Goal: Obtain resource: Download file/media

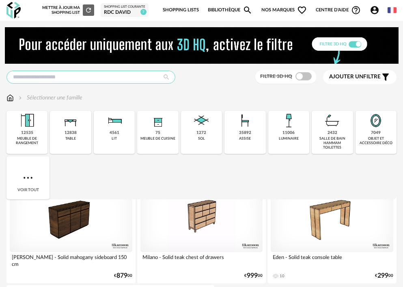
click at [71, 75] on input "text" at bounding box center [90, 77] width 169 height 13
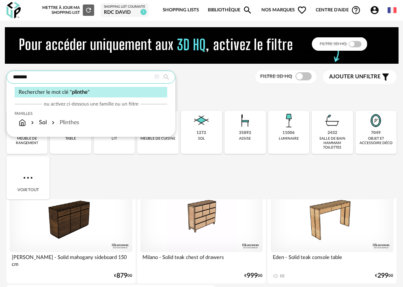
type input "*******"
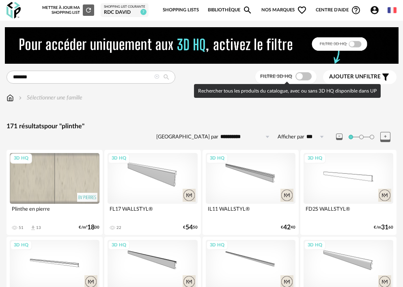
click at [307, 73] on span at bounding box center [303, 76] width 16 height 8
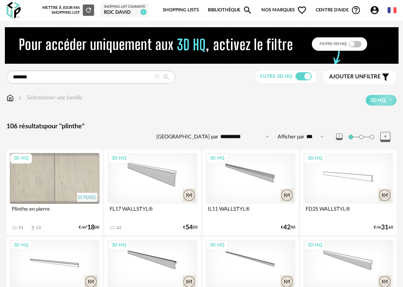
click at [356, 78] on span "Ajouter un" at bounding box center [346, 77] width 34 height 6
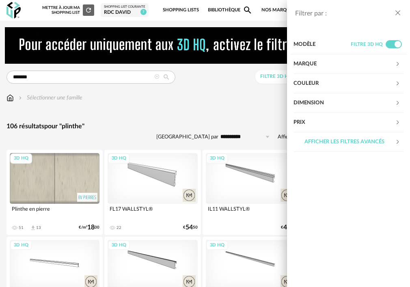
click at [313, 104] on div "Dimension" at bounding box center [343, 102] width 101 height 19
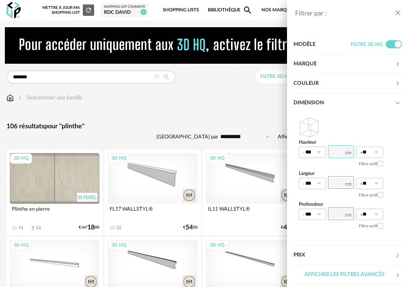
click at [342, 150] on input "number" at bounding box center [341, 151] width 26 height 13
type input "**"
click at [246, 97] on div "Filtrer par : Modèle Filtre 3D HQ Marque &tradition 0 101 Copenhagen 0 366 Conc…" at bounding box center [205, 143] width 410 height 287
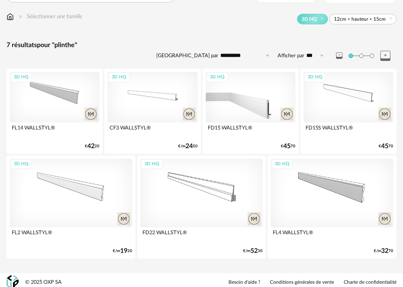
scroll to position [86, 0]
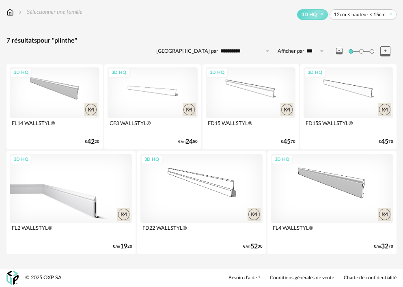
click at [48, 180] on div "3D HQ" at bounding box center [71, 188] width 122 height 69
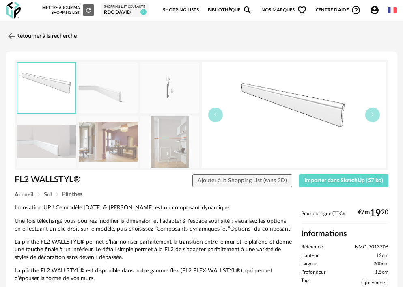
click at [52, 156] on img at bounding box center [46, 141] width 59 height 51
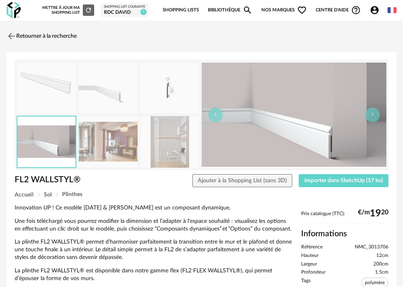
click at [103, 147] on img at bounding box center [108, 141] width 59 height 51
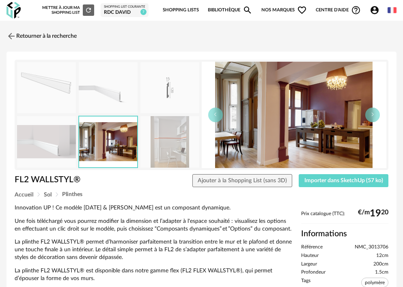
click at [170, 143] on img at bounding box center [169, 141] width 59 height 51
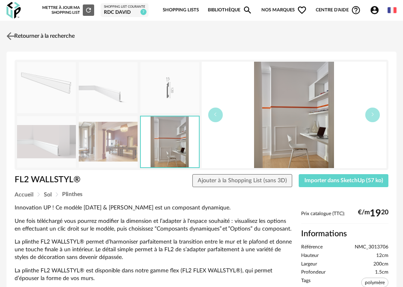
click at [26, 34] on link "Retourner à la recherche" at bounding box center [39, 36] width 70 height 18
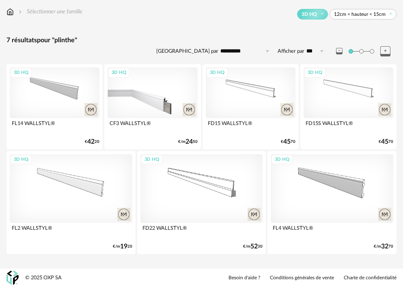
click at [175, 85] on div "3D HQ" at bounding box center [152, 92] width 90 height 50
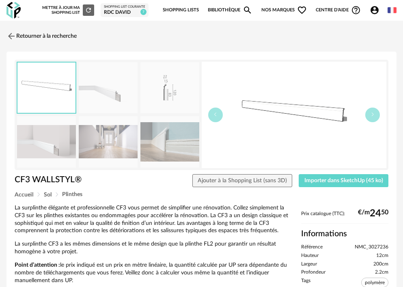
click at [161, 136] on img at bounding box center [169, 141] width 59 height 51
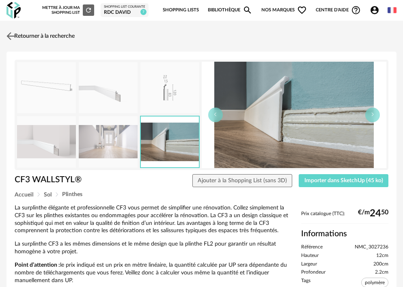
click at [11, 33] on img at bounding box center [11, 36] width 12 height 12
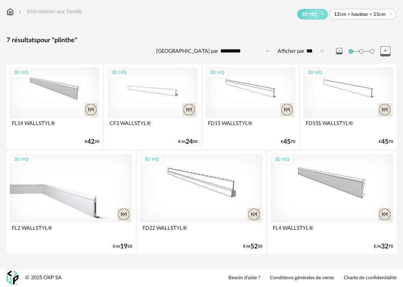
click at [70, 189] on div "3D HQ" at bounding box center [71, 188] width 122 height 69
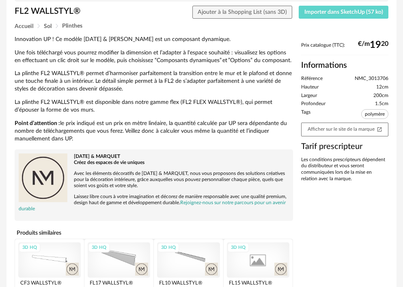
scroll to position [148, 0]
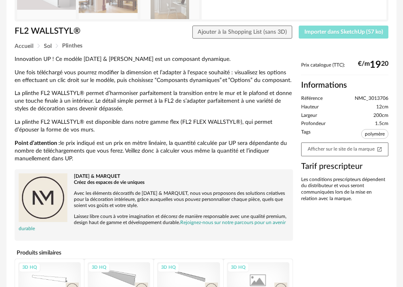
click at [337, 33] on span "Importer dans SketchUp (57 ko)" at bounding box center [343, 32] width 79 height 6
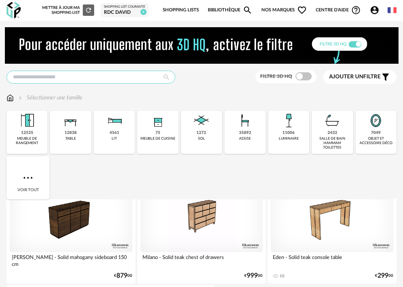
click at [76, 78] on input "text" at bounding box center [90, 77] width 169 height 13
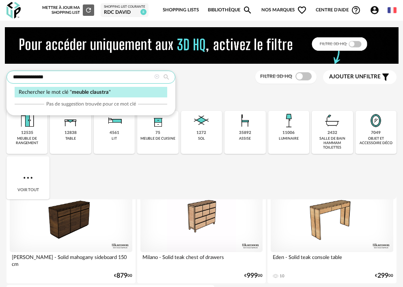
type input "**********"
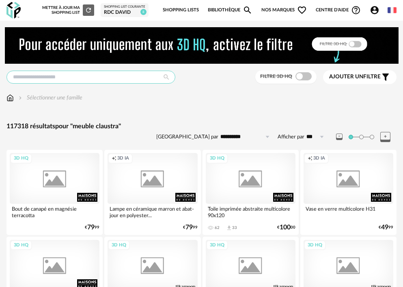
type input "**********"
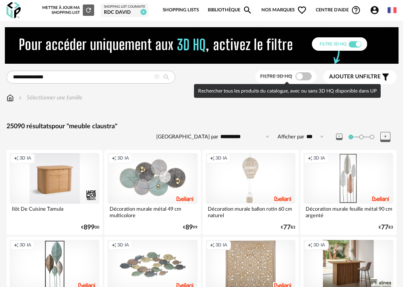
click at [309, 74] on span at bounding box center [303, 76] width 16 height 8
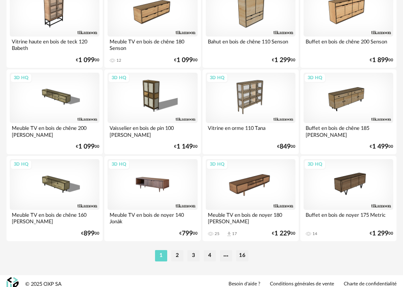
scroll to position [2077, 0]
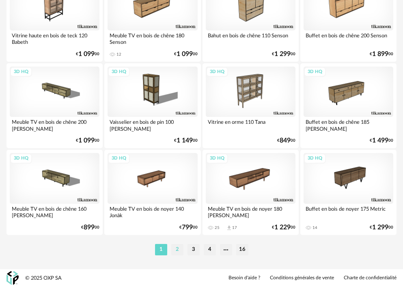
click at [175, 249] on li "2" at bounding box center [177, 249] width 12 height 11
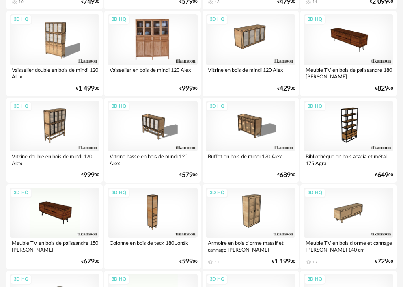
scroll to position [487, 0]
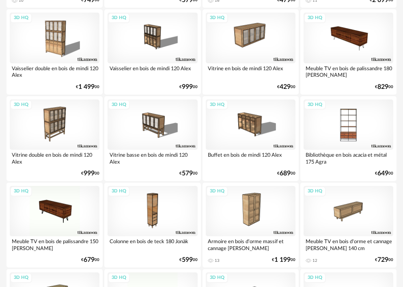
click at [352, 132] on div "3D HQ" at bounding box center [348, 124] width 90 height 50
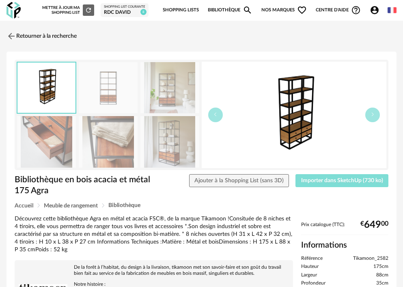
click at [363, 180] on span "Importer dans SketchUp (730 ko)" at bounding box center [342, 181] width 82 height 6
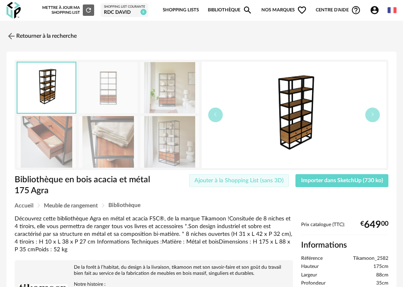
click at [276, 184] on button "Ajouter à la Shopping List (sans 3D)" at bounding box center [239, 180] width 100 height 13
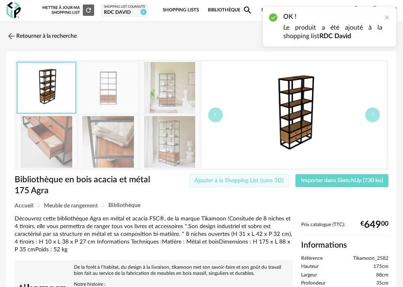
click at [274, 179] on span "Ajouter à la Shopping List (sans 3D)" at bounding box center [238, 181] width 89 height 6
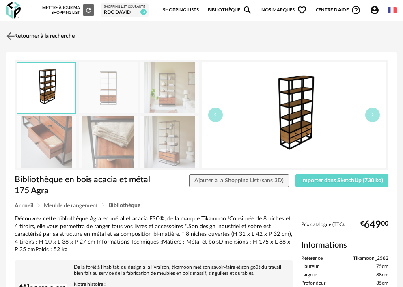
click at [55, 36] on link "Retourner à la recherche" at bounding box center [39, 36] width 70 height 18
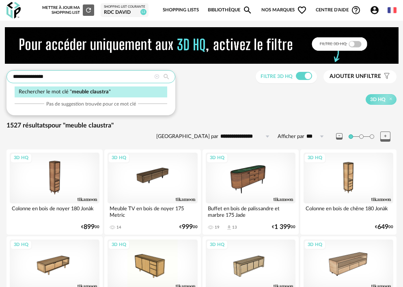
drag, startPoint x: 83, startPoint y: 71, endPoint x: -22, endPoint y: 79, distance: 105.3
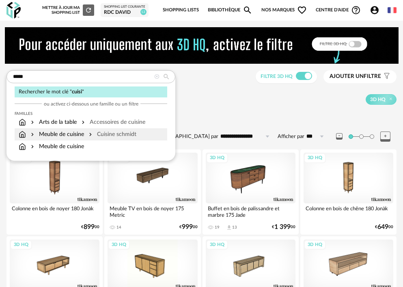
click at [59, 134] on div "Meuble de cuisine" at bounding box center [56, 134] width 55 height 8
type input "**********"
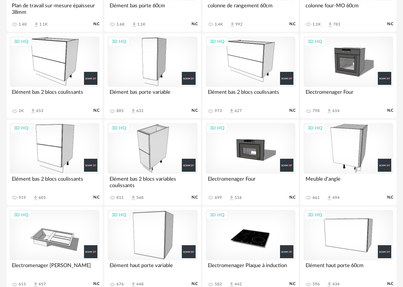
scroll to position [202, 0]
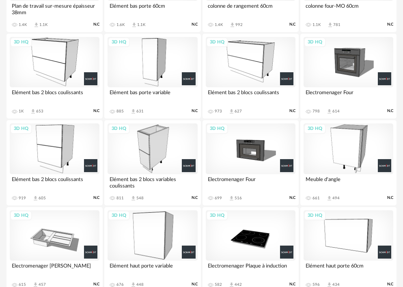
click at [165, 52] on div "3D HQ" at bounding box center [152, 62] width 90 height 50
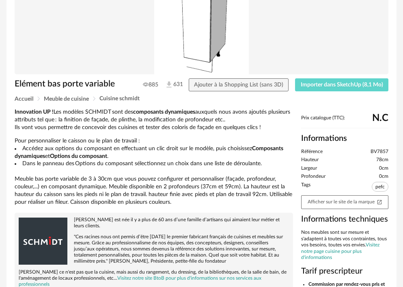
scroll to position [81, 0]
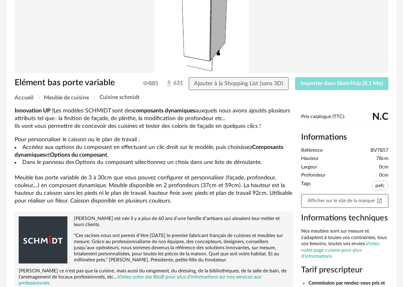
click at [342, 88] on button "Importer dans SketchUp (8,1 Mo)" at bounding box center [341, 83] width 93 height 13
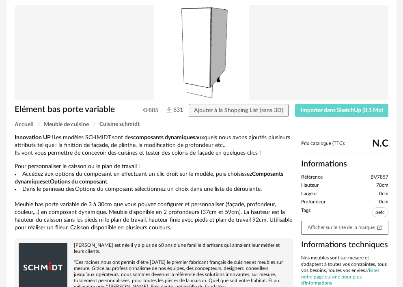
scroll to position [0, 0]
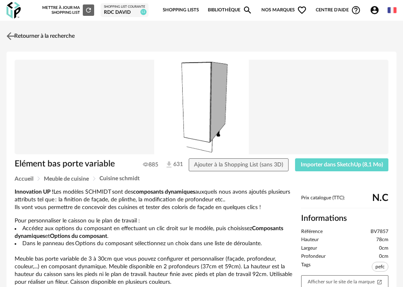
click at [61, 34] on link "Retourner à la recherche" at bounding box center [39, 36] width 70 height 18
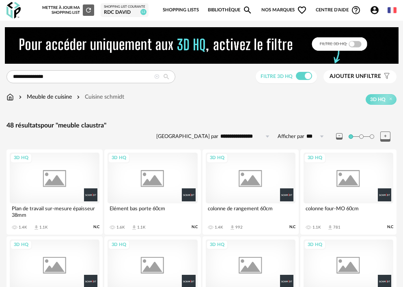
scroll to position [202, 0]
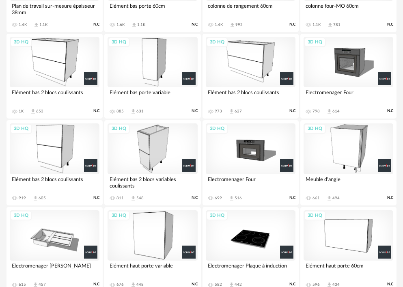
click at [48, 47] on div "3D HQ" at bounding box center [55, 62] width 90 height 50
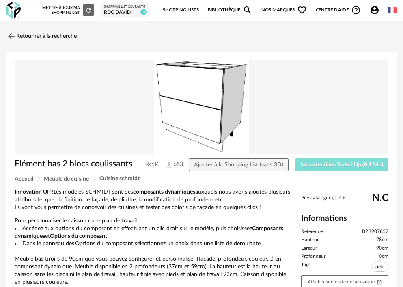
click at [350, 165] on span "Importer dans SketchUp (8,1 Mo)" at bounding box center [341, 165] width 82 height 6
click at [51, 38] on link "Retourner à la recherche" at bounding box center [39, 36] width 70 height 18
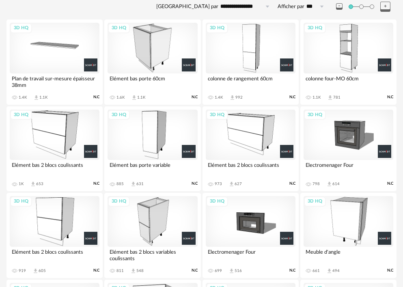
scroll to position [81, 0]
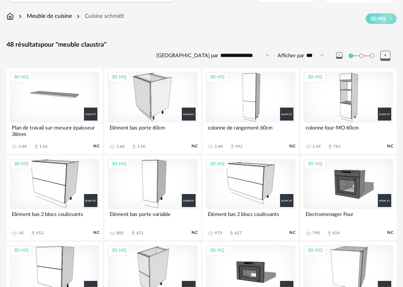
click at [150, 96] on div "3D HQ" at bounding box center [152, 97] width 90 height 50
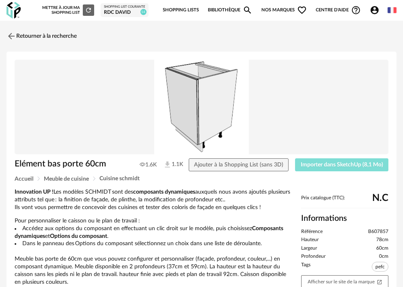
click at [346, 165] on span "Importer dans SketchUp (8,1 Mo)" at bounding box center [341, 165] width 82 height 6
click at [265, 28] on div "Retourner à la recherche" at bounding box center [201, 36] width 390 height 18
click at [26, 37] on link "Retourner à la recherche" at bounding box center [39, 36] width 70 height 18
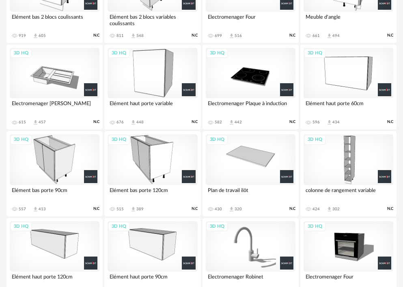
scroll to position [405, 0]
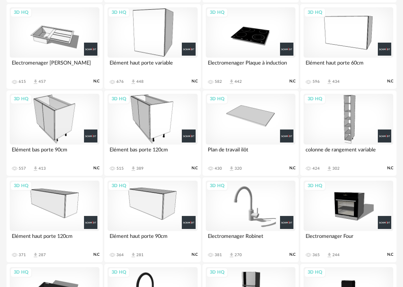
click at [161, 202] on div "3D HQ" at bounding box center [152, 205] width 90 height 50
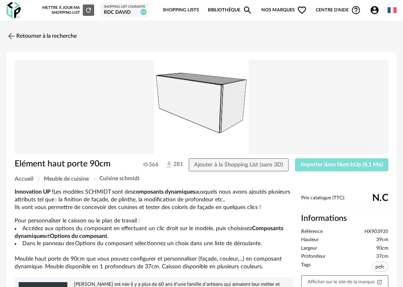
click at [348, 165] on span "Importer dans SketchUp (8,1 Mo)" at bounding box center [341, 165] width 82 height 6
click at [33, 35] on link "Retourner à la recherche" at bounding box center [39, 36] width 70 height 18
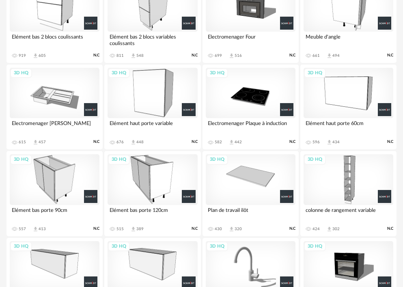
scroll to position [365, 0]
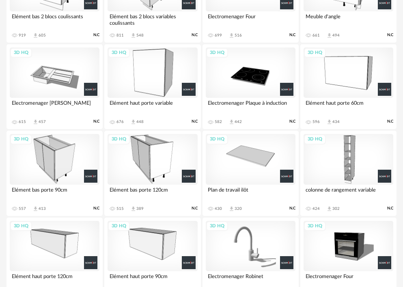
click at [169, 155] on div "3D HQ" at bounding box center [152, 159] width 90 height 50
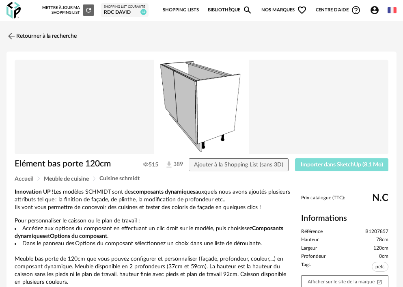
click at [322, 165] on span "Importer dans SketchUp (8,1 Mo)" at bounding box center [341, 165] width 82 height 6
click at [337, 165] on span "Importer dans SketchUp (8,1 Mo)" at bounding box center [341, 165] width 82 height 6
click at [62, 36] on link "Retourner à la recherche" at bounding box center [39, 36] width 70 height 18
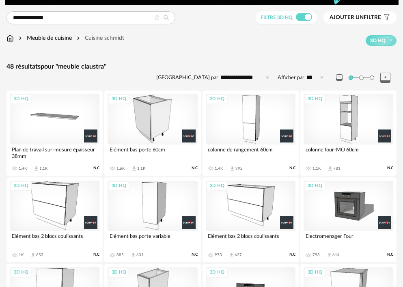
scroll to position [41, 0]
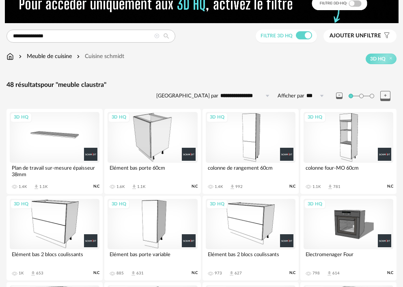
click at [72, 139] on div "3D HQ" at bounding box center [55, 137] width 90 height 50
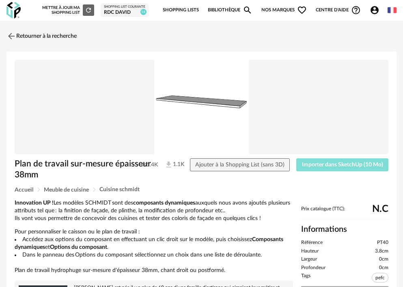
click at [370, 167] on span "Importer dans SketchUp (10 Mo)" at bounding box center [342, 165] width 81 height 6
click at [75, 37] on link "Retourner à la recherche" at bounding box center [39, 36] width 70 height 18
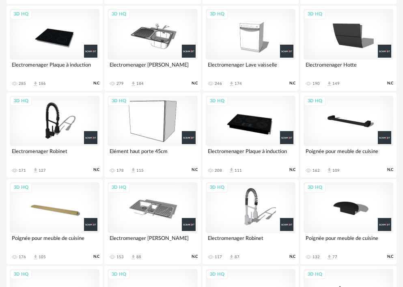
scroll to position [729, 0]
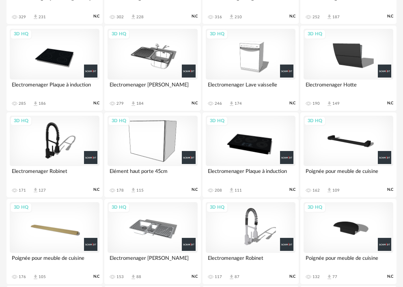
click at [63, 62] on div "3D HQ" at bounding box center [55, 54] width 90 height 50
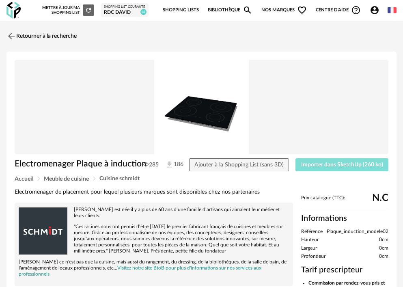
click at [360, 165] on span "Importer dans SketchUp (260 ko)" at bounding box center [342, 165] width 82 height 6
